Goal: Check status: Check status

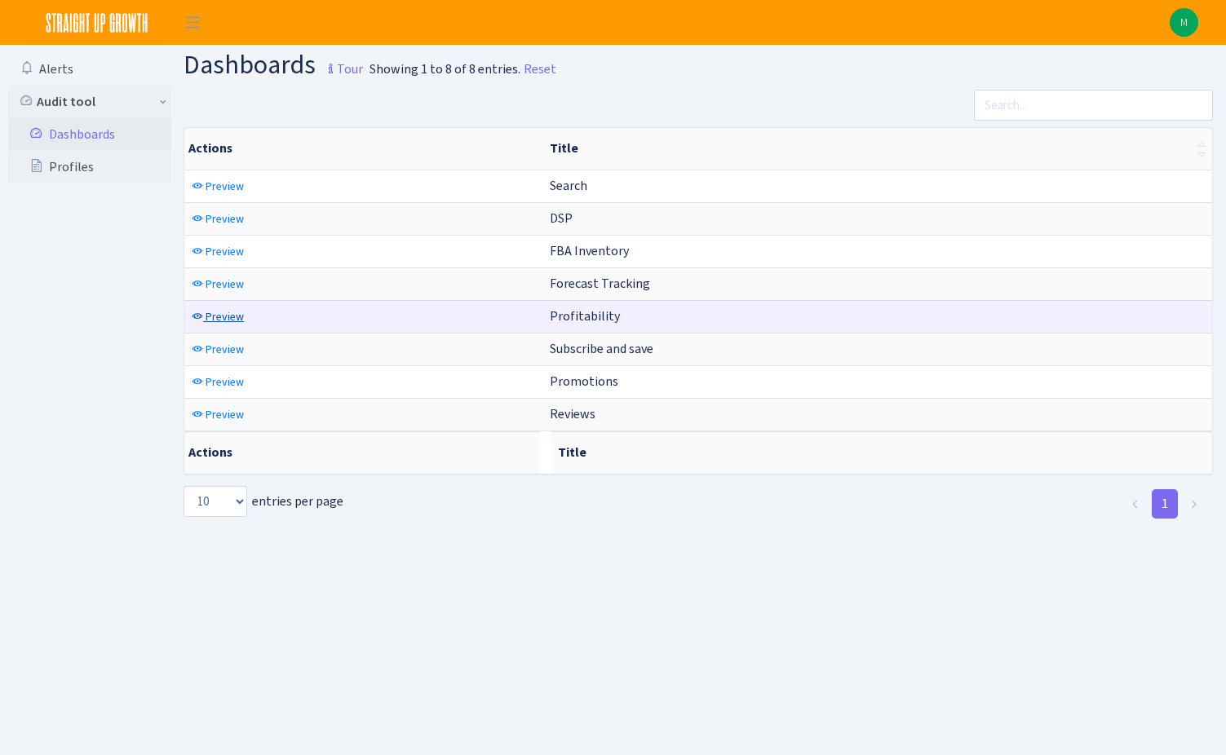
click at [222, 308] on link "Preview" at bounding box center [218, 316] width 60 height 25
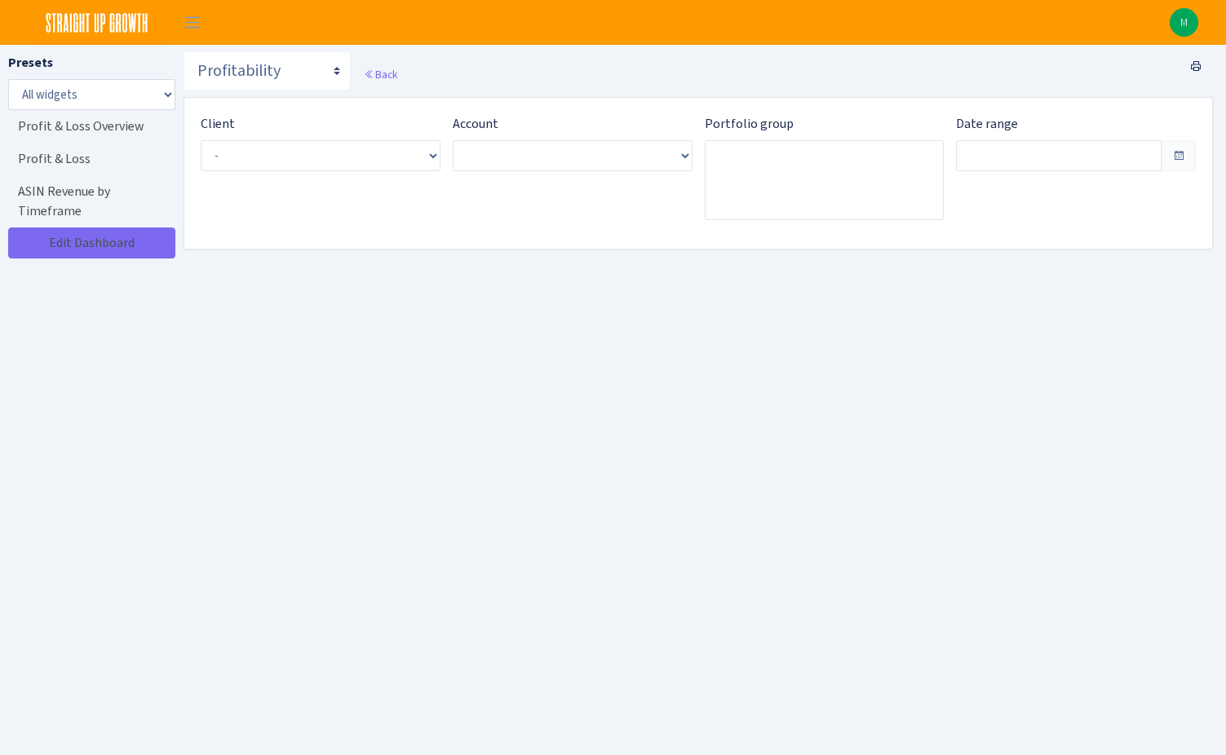
type input "[DATE] - [DATE]"
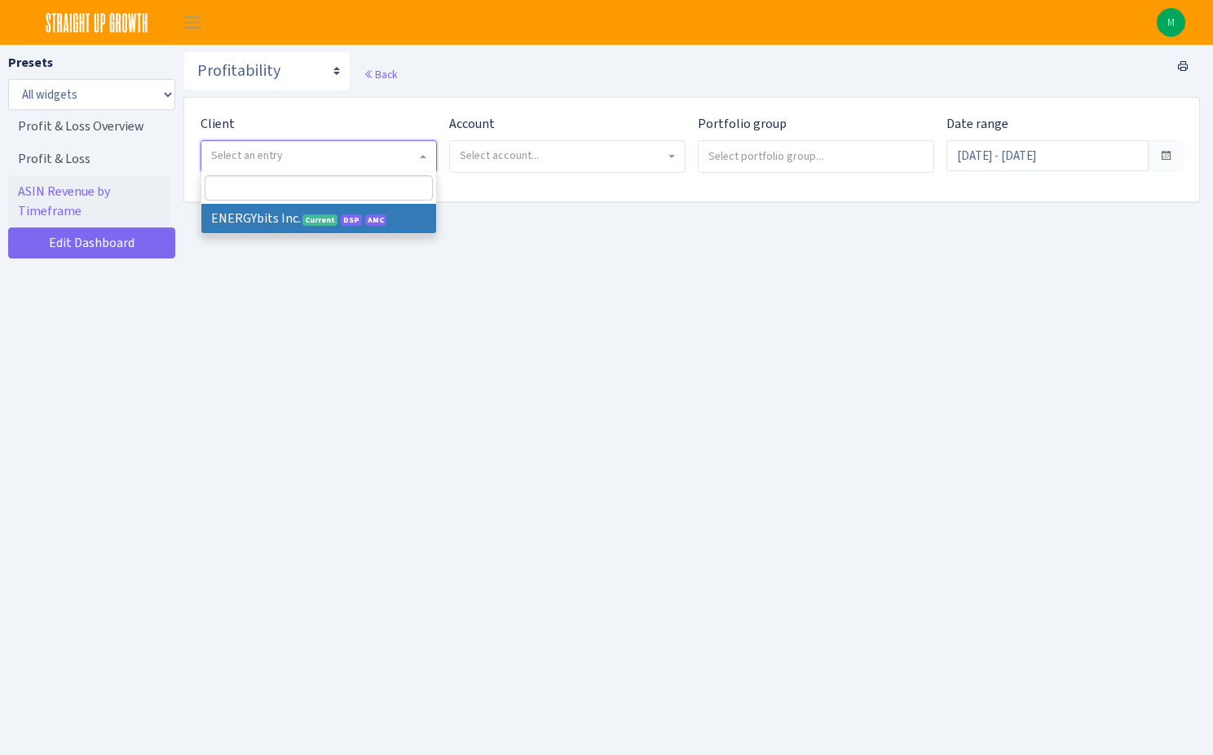
click at [315, 155] on span "Select an entry" at bounding box center [314, 156] width 206 height 16
select select "298"
select select
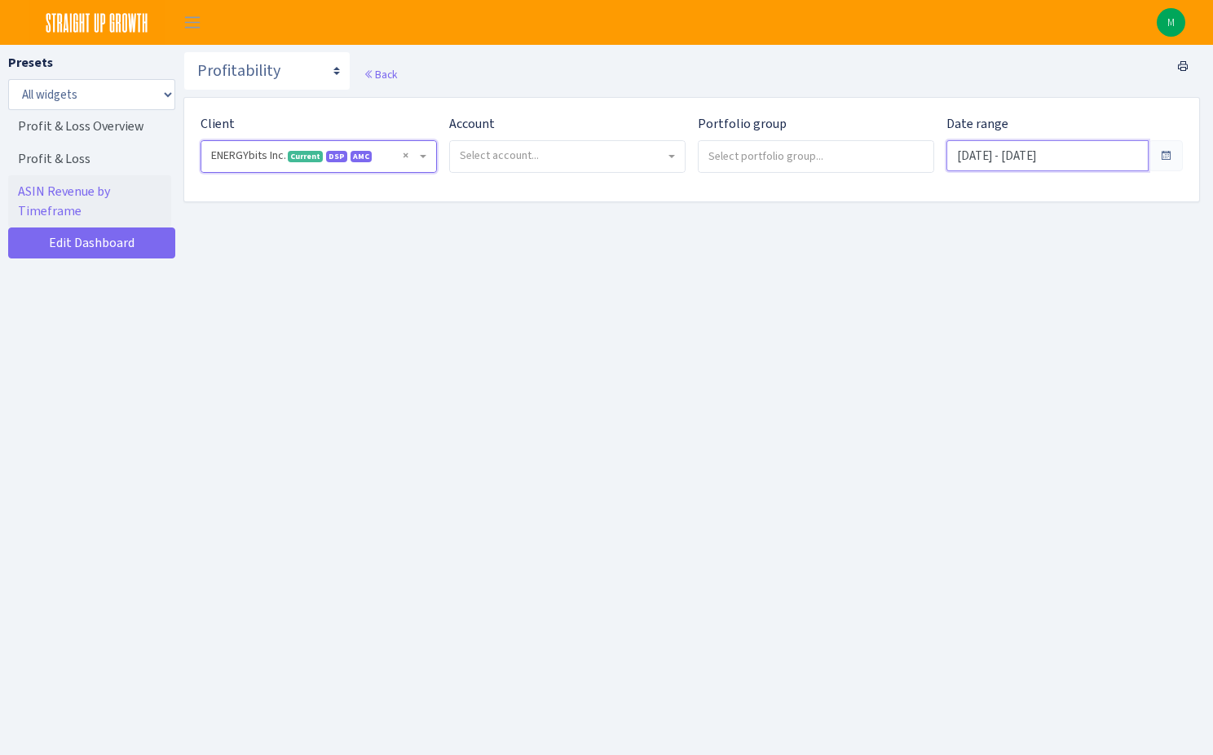
click at [1088, 158] on input "Aug 23, 2025 - Sep 21, 2025" at bounding box center [1048, 155] width 202 height 31
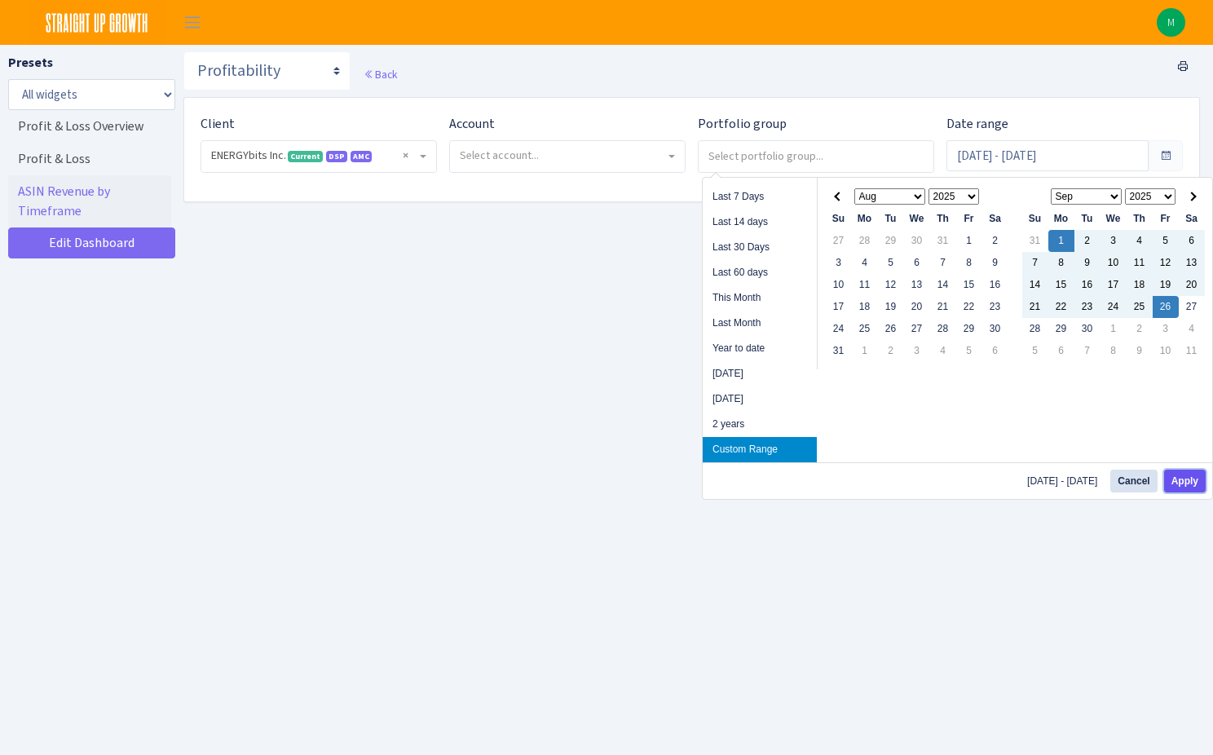
click at [1179, 481] on button "Apply" at bounding box center [1186, 481] width 42 height 23
type input "Sep 1, 2025 - Sep 26, 2025"
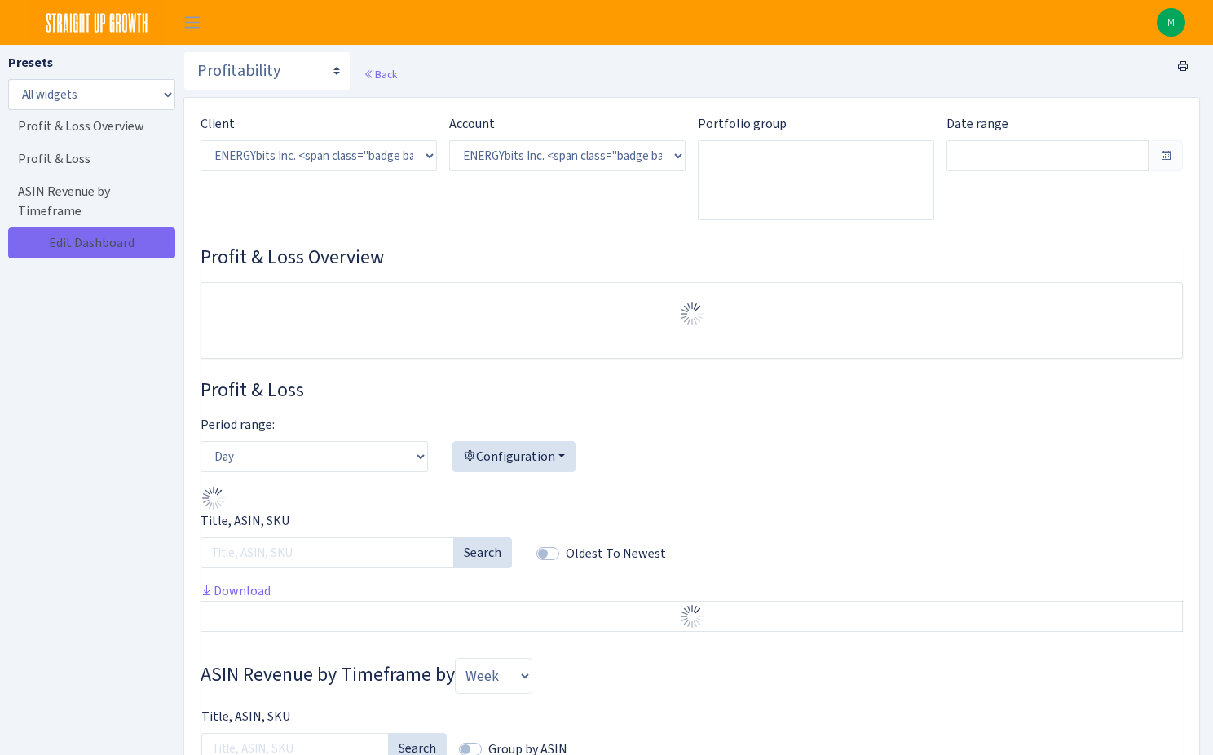
select select "416446232500569"
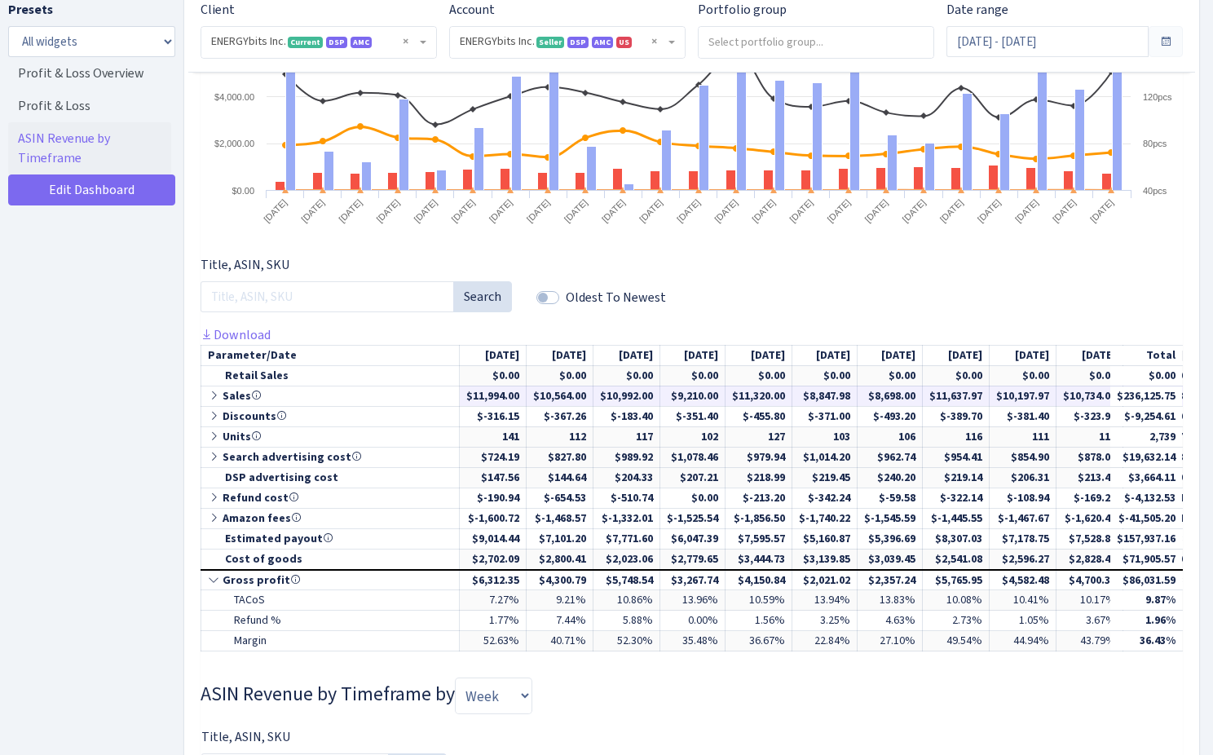
click at [209, 391] on icon at bounding box center [215, 395] width 15 height 11
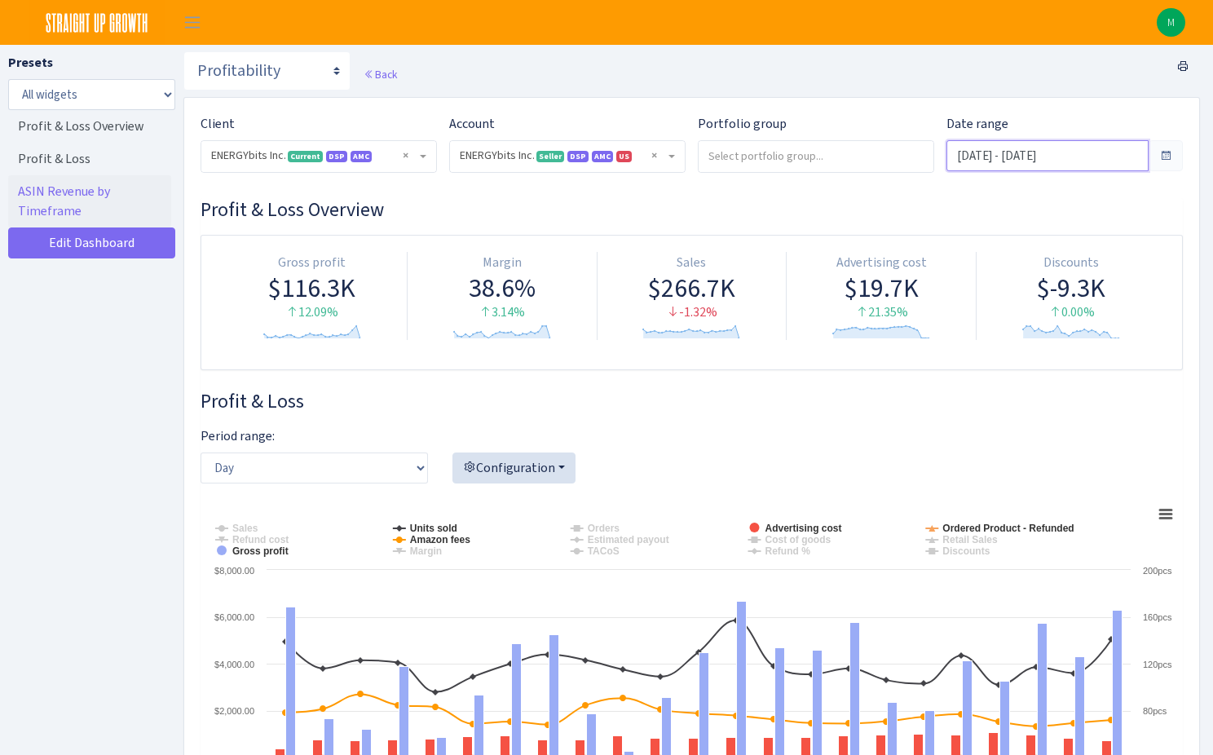
click at [1080, 166] on input "[DATE] - [DATE]" at bounding box center [1048, 155] width 202 height 31
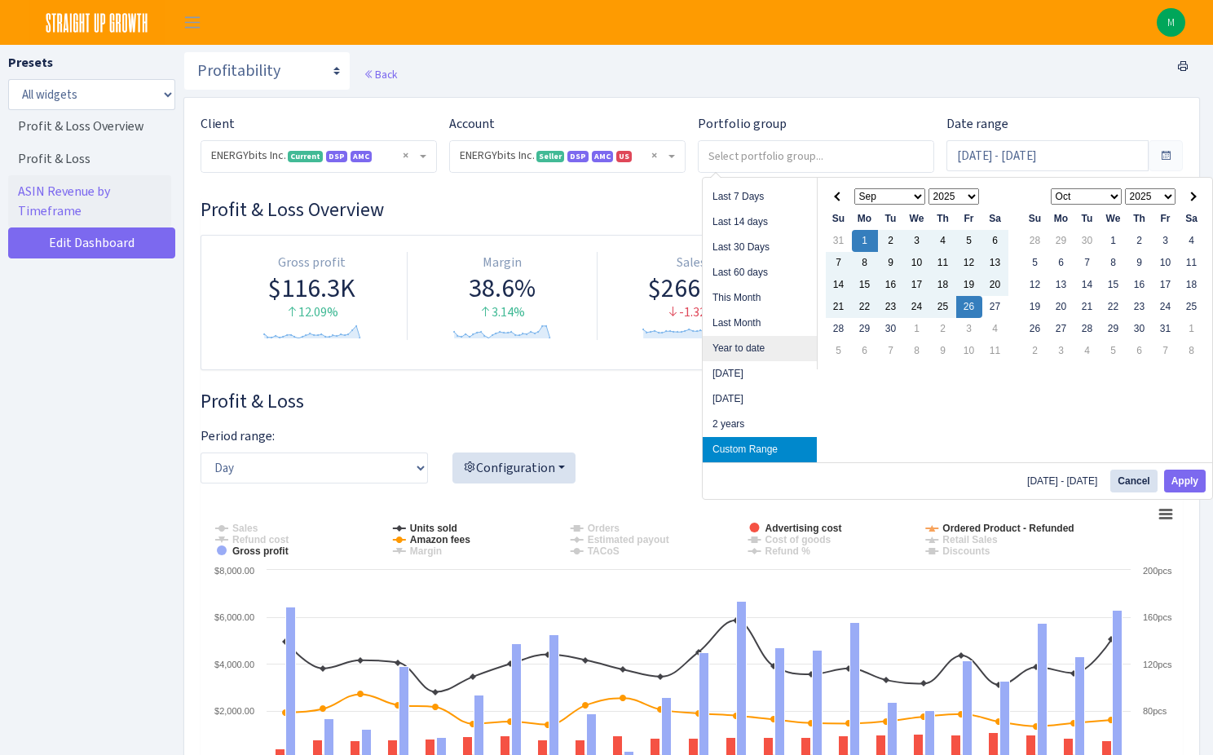
click at [791, 342] on li "Year to date" at bounding box center [760, 348] width 114 height 25
type input "[DATE] - [DATE]"
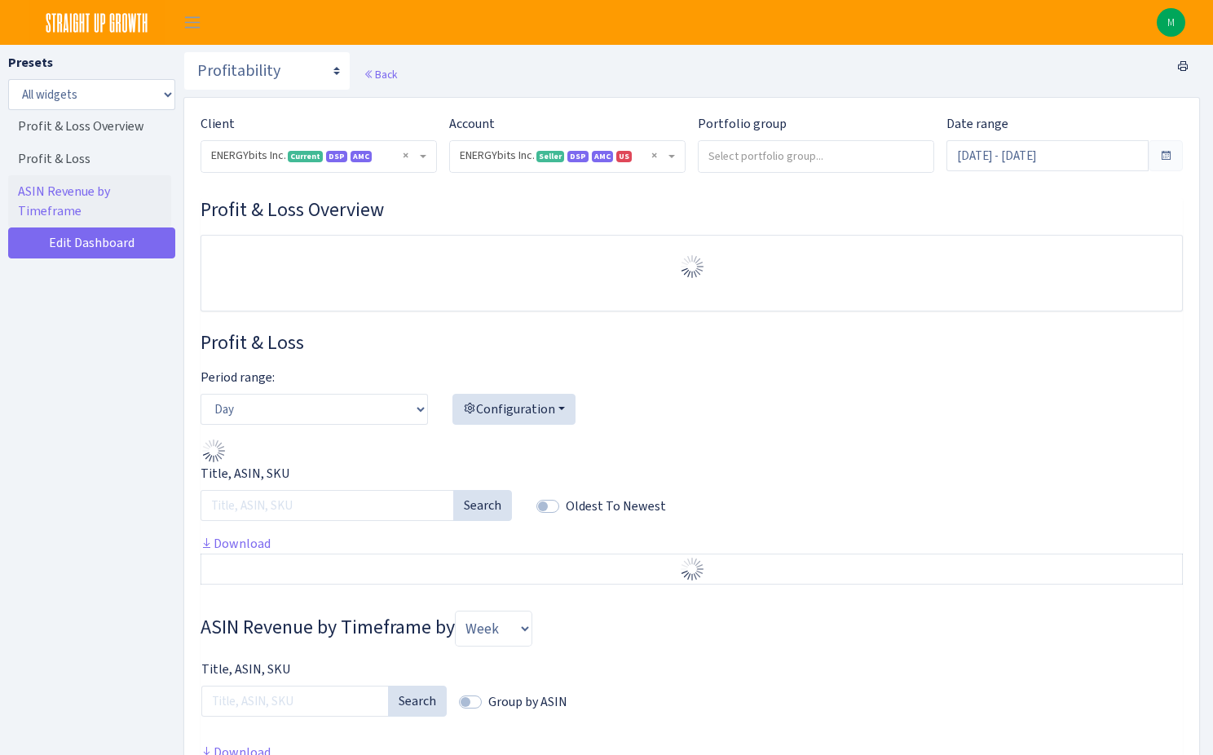
select select "416446232500569"
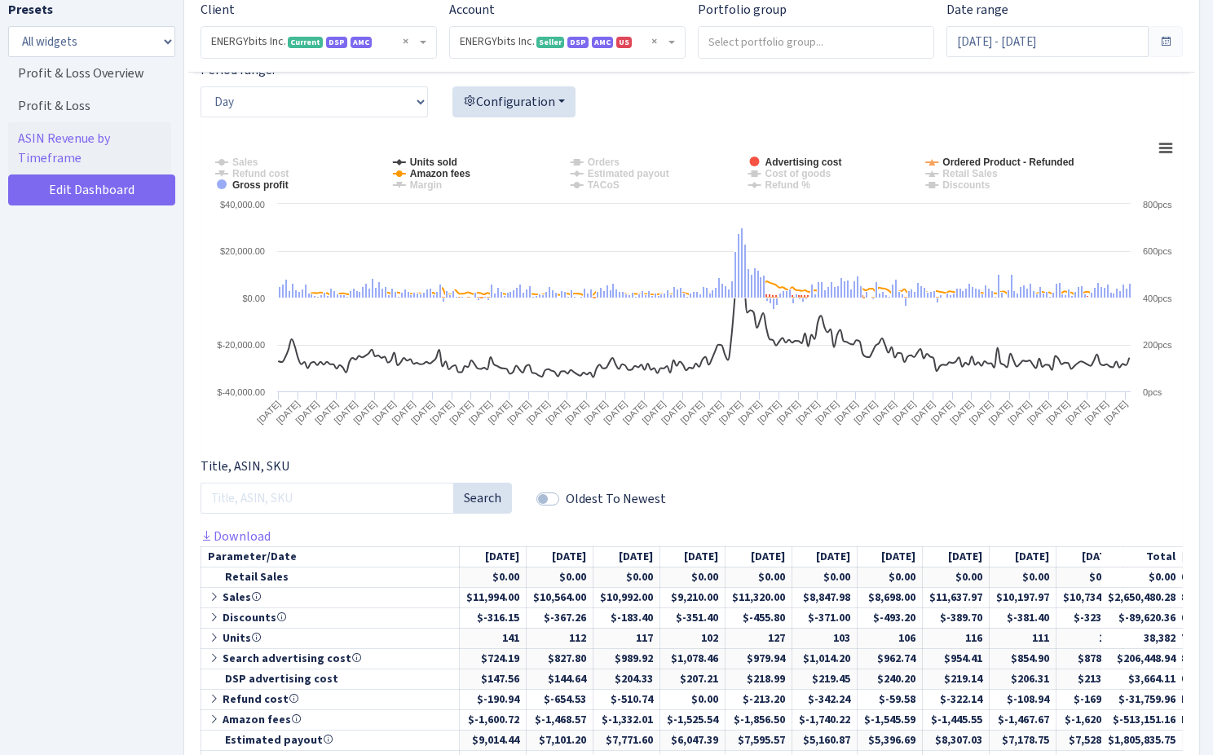
scroll to position [521, 0]
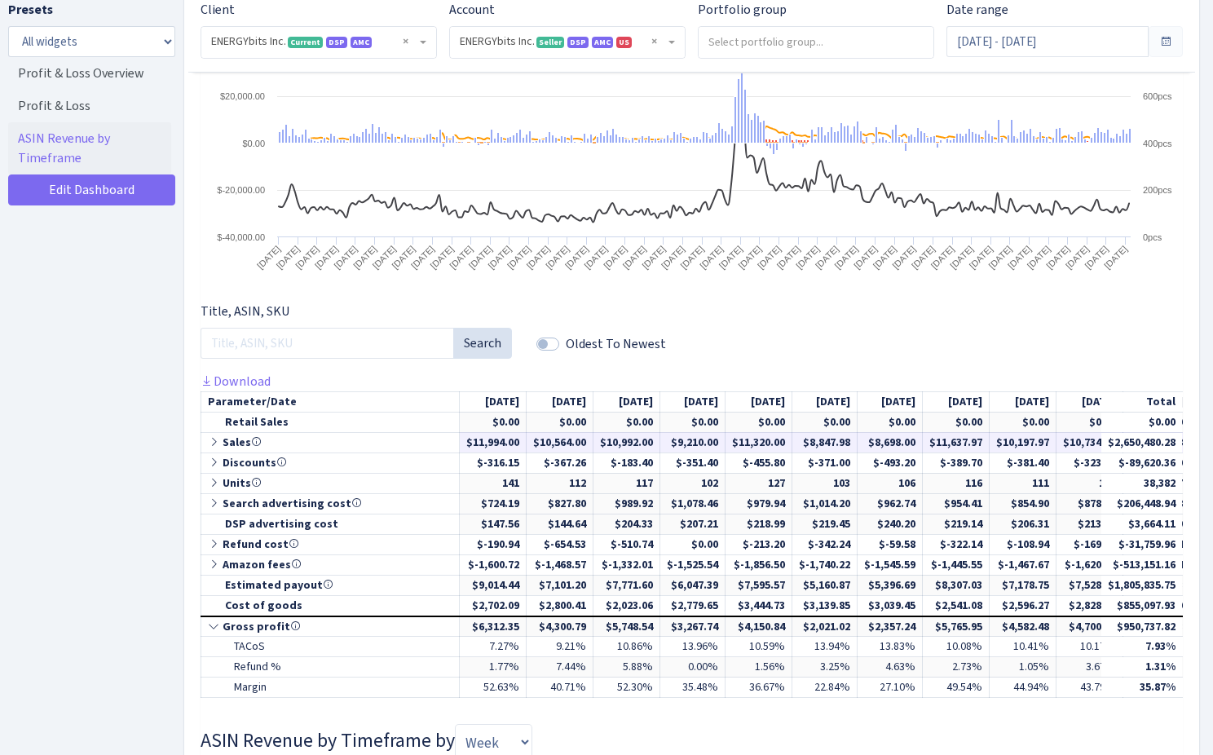
click at [231, 440] on td "Sales" at bounding box center [330, 442] width 259 height 20
click at [217, 441] on icon at bounding box center [215, 441] width 15 height 11
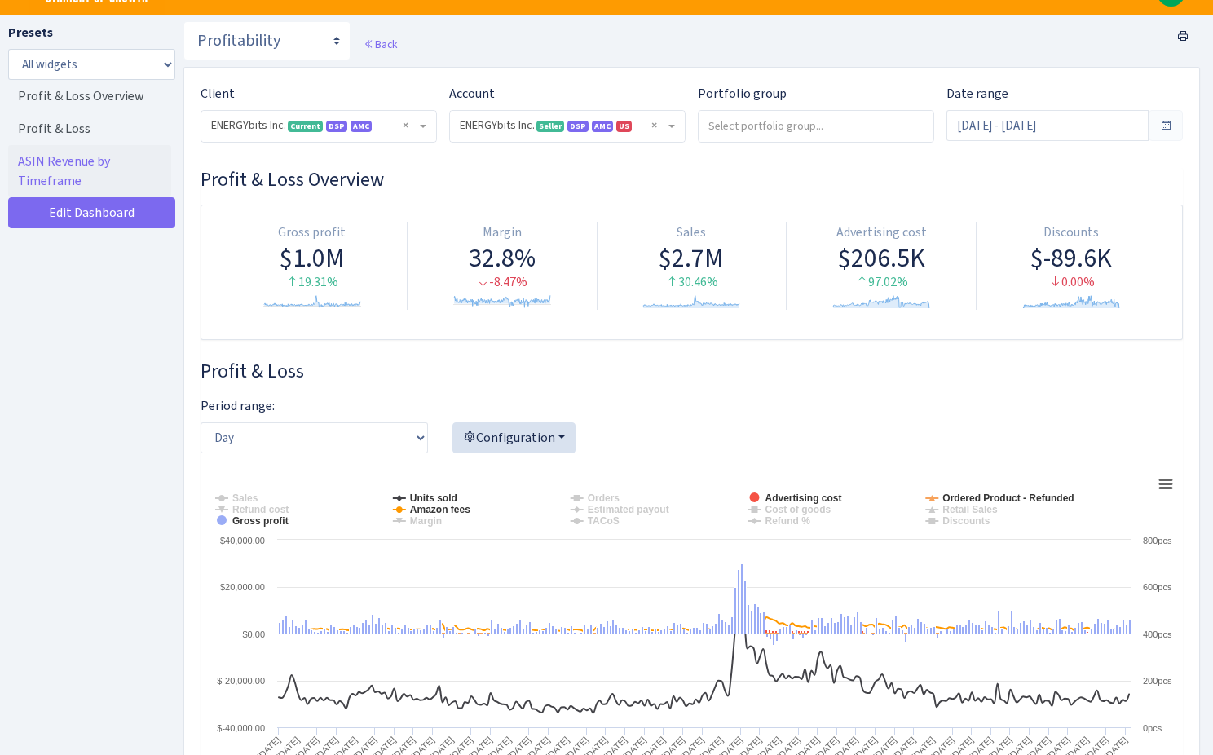
scroll to position [0, 0]
